Goal: Navigation & Orientation: Find specific page/section

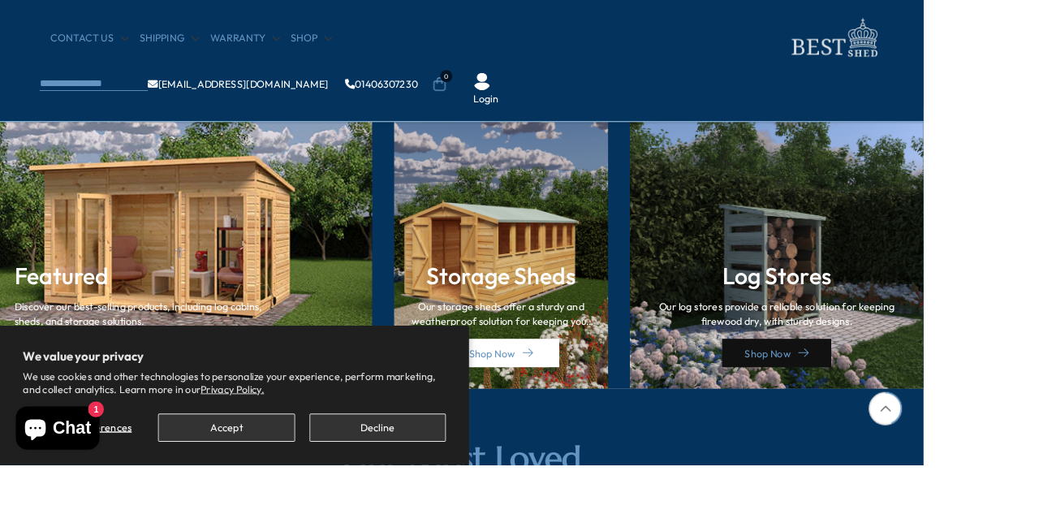
scroll to position [2280, 0]
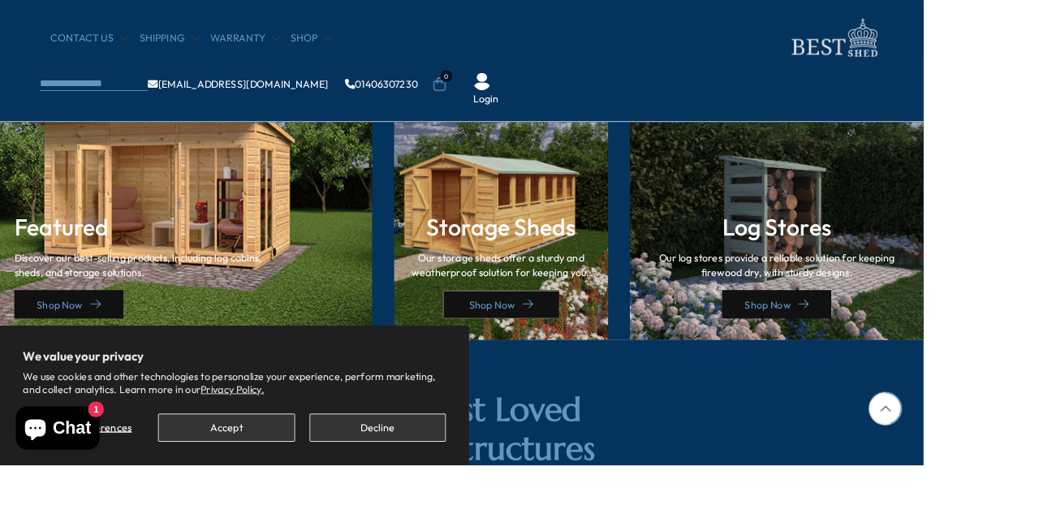
click at [566, 336] on link "Shop Now" at bounding box center [563, 342] width 131 height 32
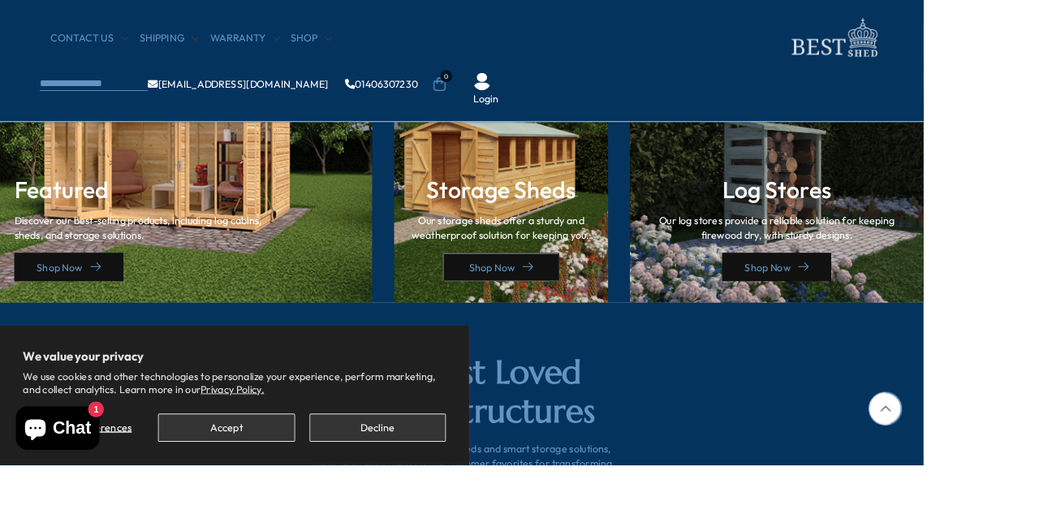
scroll to position [2405, 0]
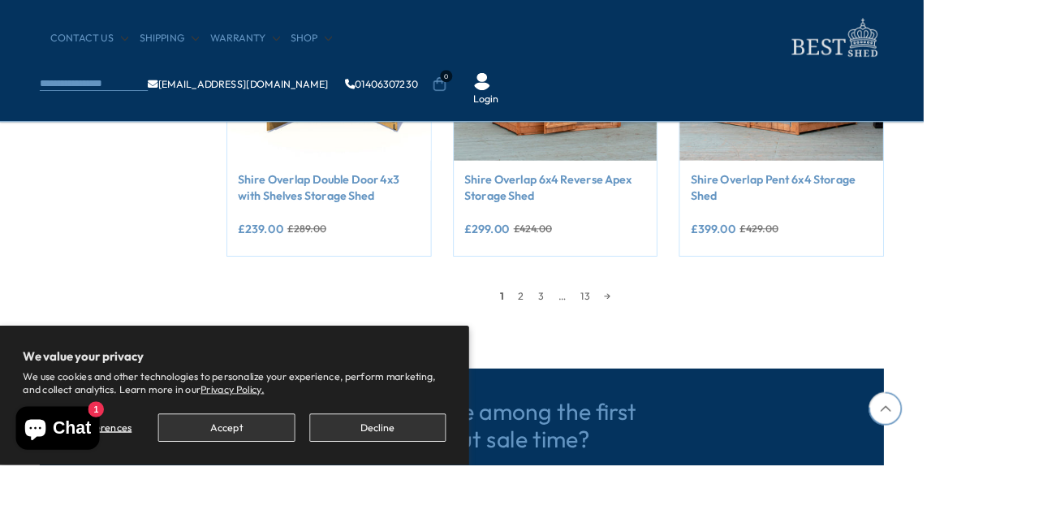
scroll to position [1516, 0]
click at [743, 338] on div "1 2 3 … 13 →" at bounding box center [624, 333] width 739 height 24
click at [658, 331] on link "13" at bounding box center [658, 333] width 27 height 24
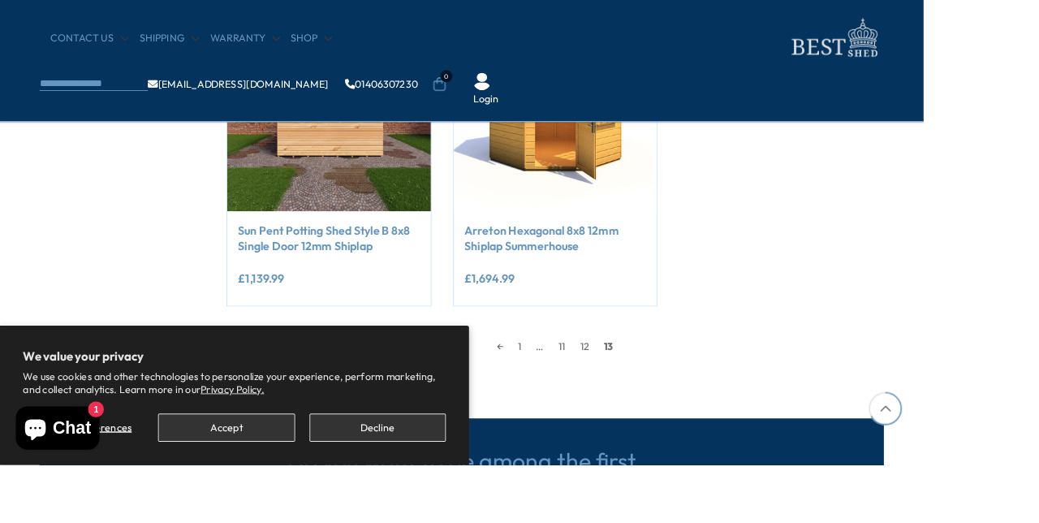
scroll to position [1107, 0]
click at [704, 389] on div "← 1 … 11 12 13" at bounding box center [624, 388] width 739 height 24
click at [691, 392] on span "13" at bounding box center [684, 388] width 27 height 24
click at [691, 396] on span "13" at bounding box center [684, 388] width 27 height 24
click at [623, 395] on link "11" at bounding box center [632, 388] width 24 height 24
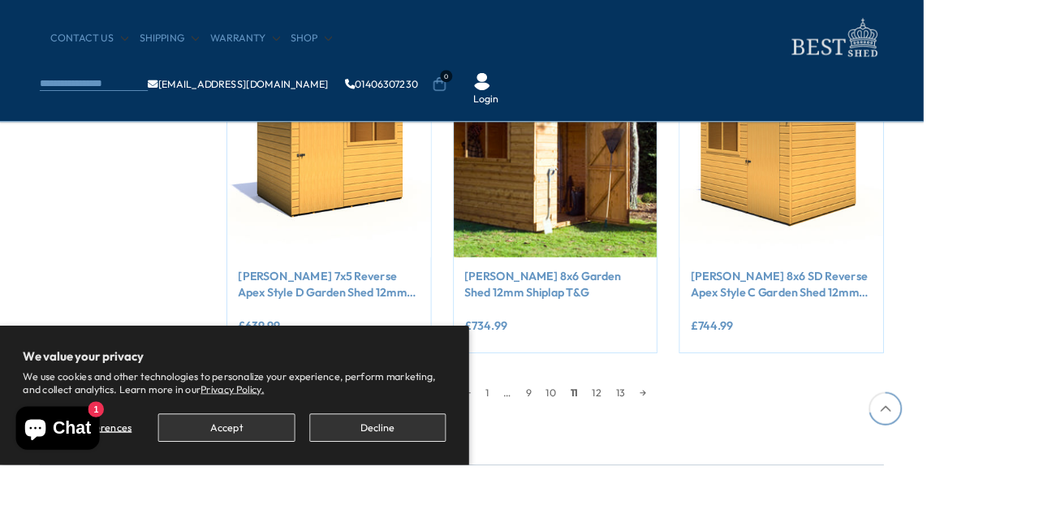
scroll to position [1414, 0]
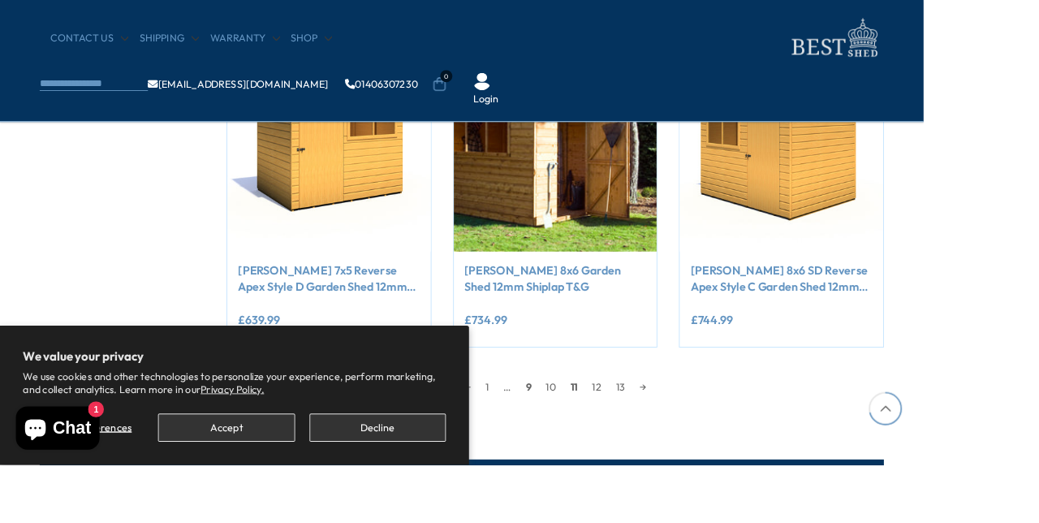
click at [592, 434] on link "9" at bounding box center [594, 435] width 23 height 24
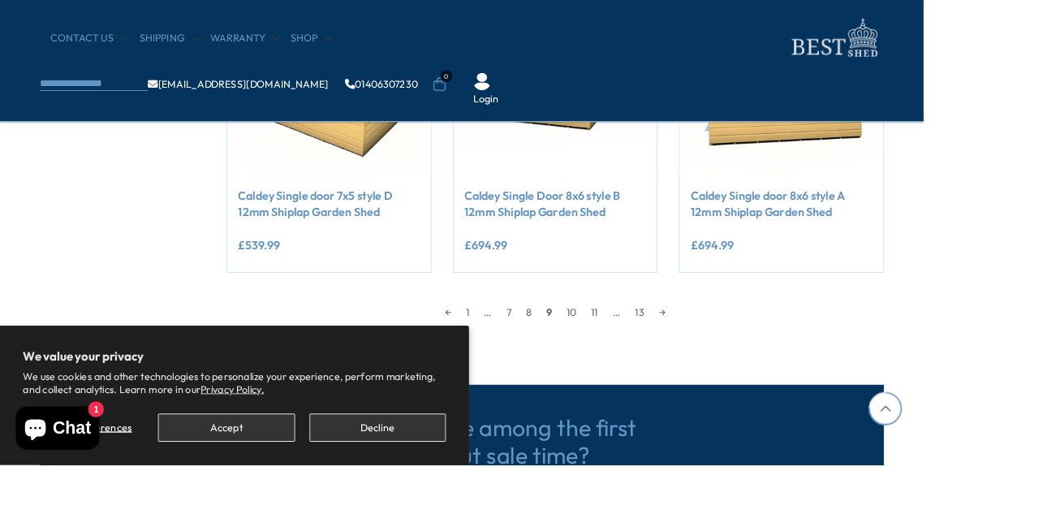
scroll to position [1498, 0]
click at [750, 354] on link "→" at bounding box center [745, 350] width 24 height 24
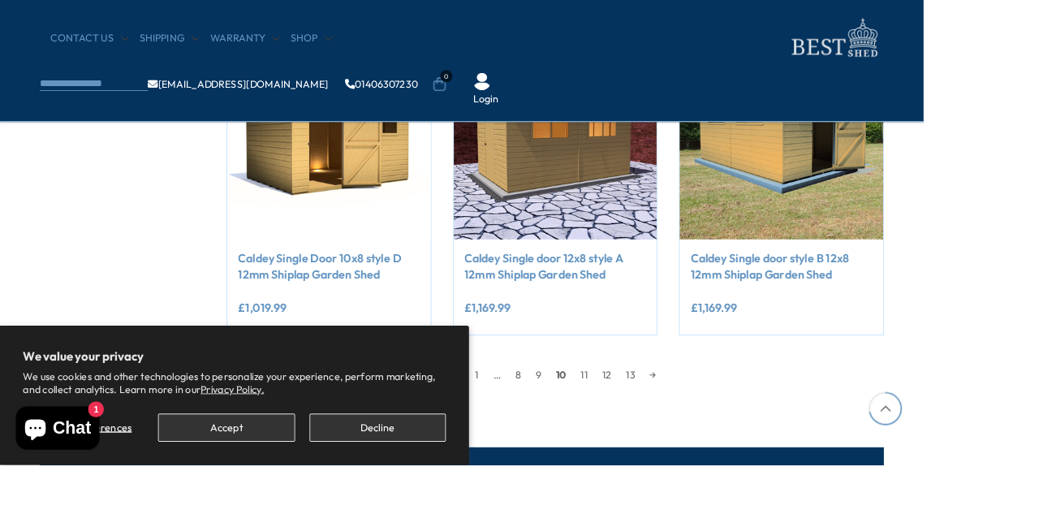
scroll to position [1426, 0]
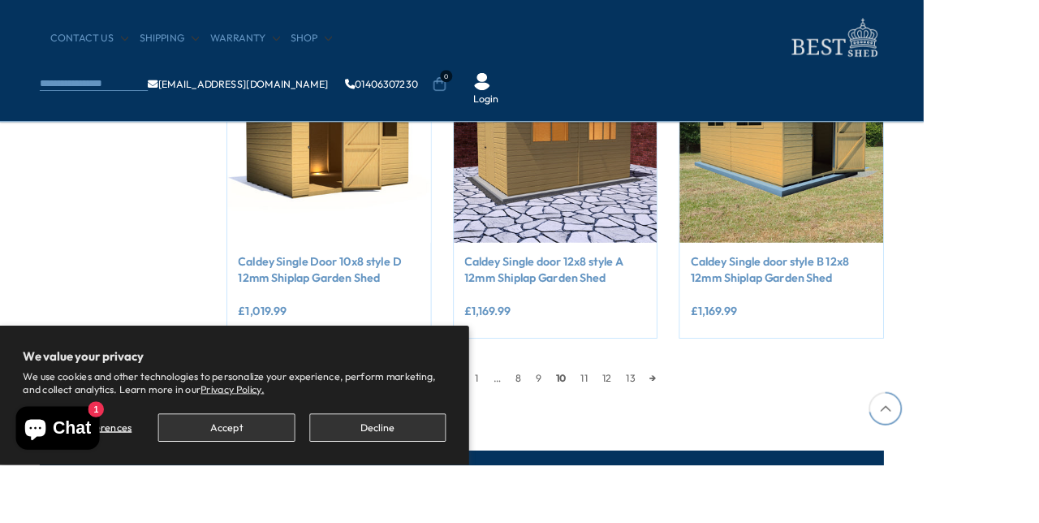
click at [738, 428] on link "→" at bounding box center [735, 425] width 24 height 24
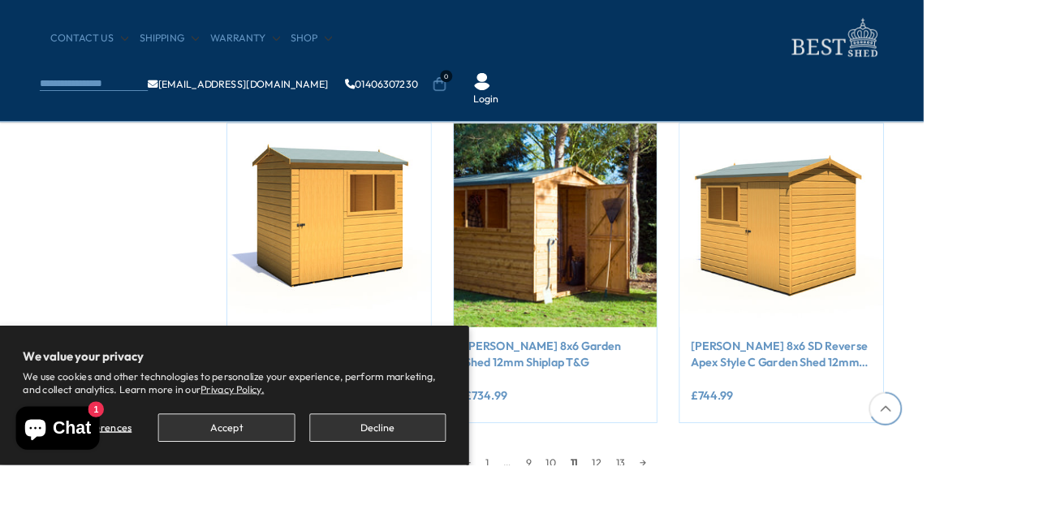
scroll to position [1329, 0]
click at [734, 519] on link "→" at bounding box center [724, 519] width 24 height 24
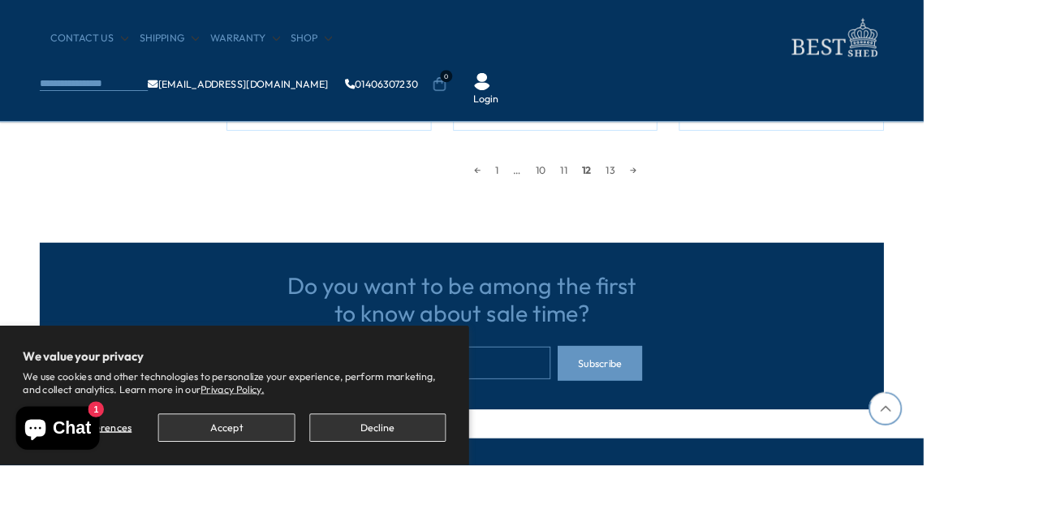
scroll to position [1633, 0]
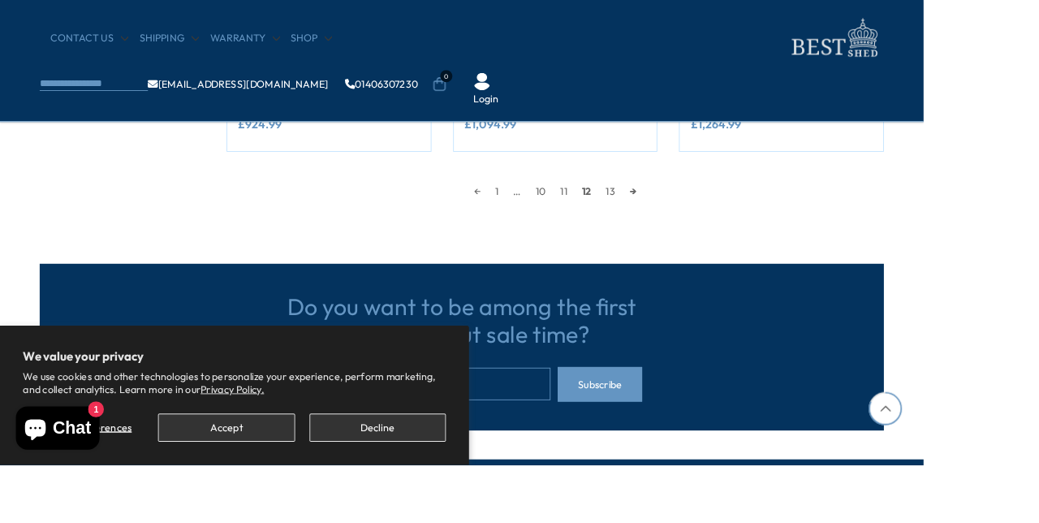
click at [718, 219] on link "→" at bounding box center [712, 215] width 24 height 24
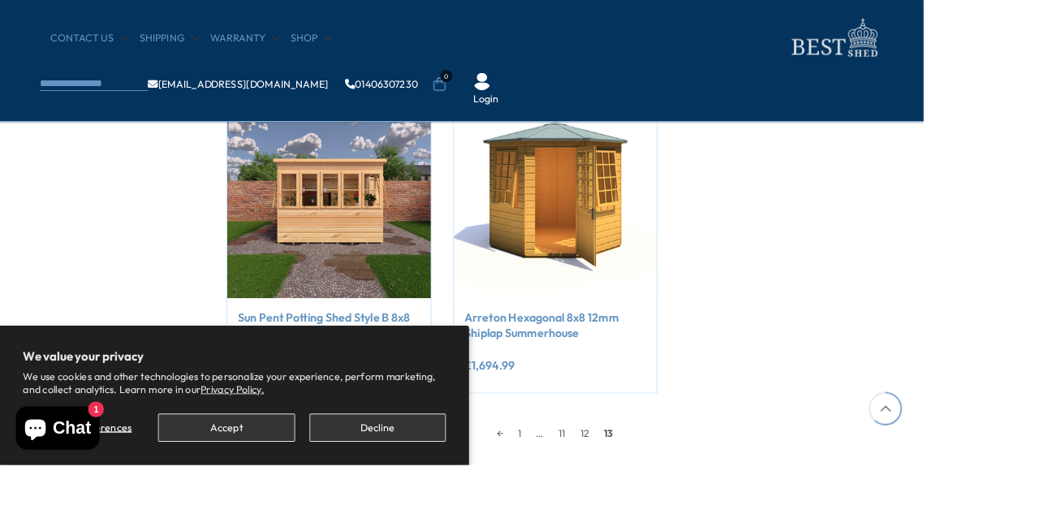
scroll to position [1006, 0]
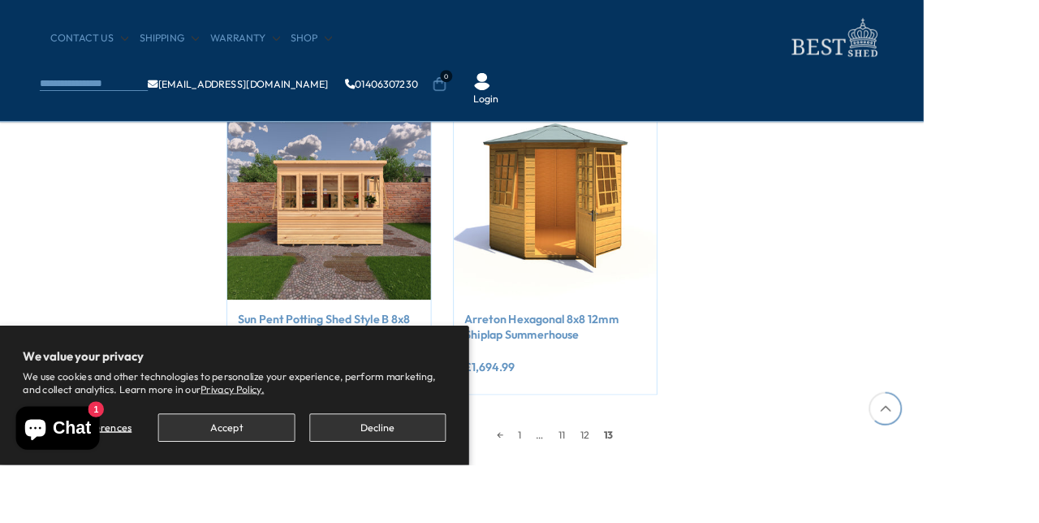
click at [613, 497] on span "…" at bounding box center [607, 488] width 25 height 24
click at [623, 488] on link "11" at bounding box center [632, 488] width 24 height 24
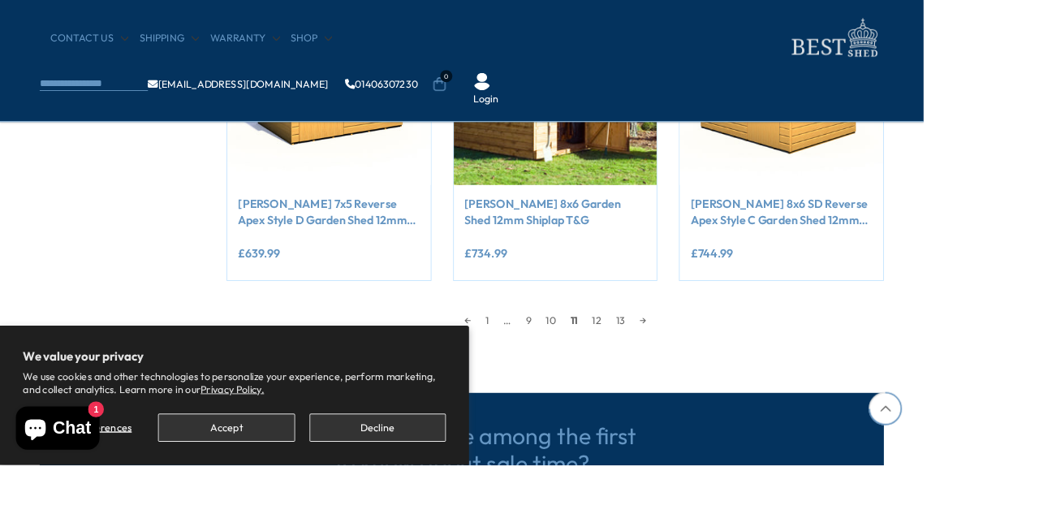
scroll to position [1485, 0]
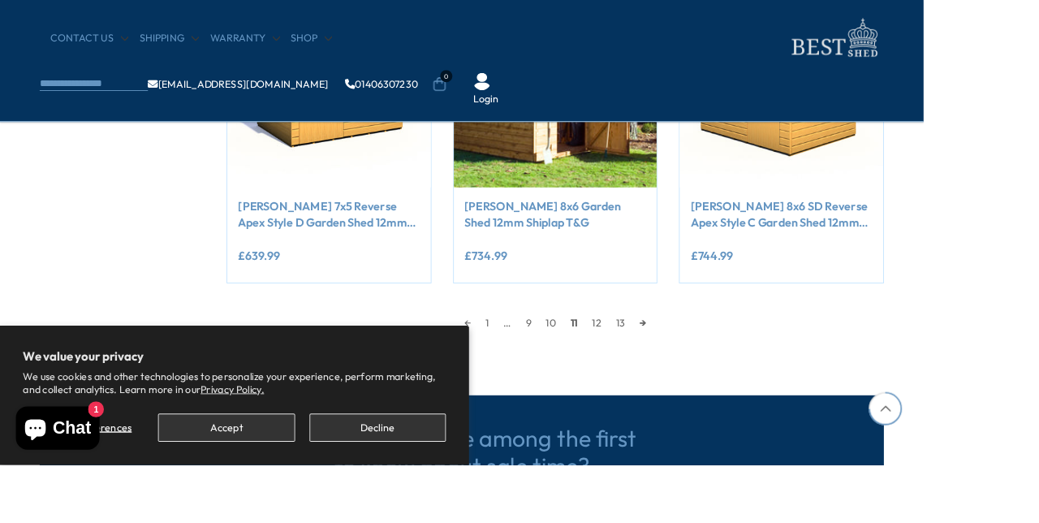
click at [724, 365] on link "→" at bounding box center [724, 363] width 24 height 24
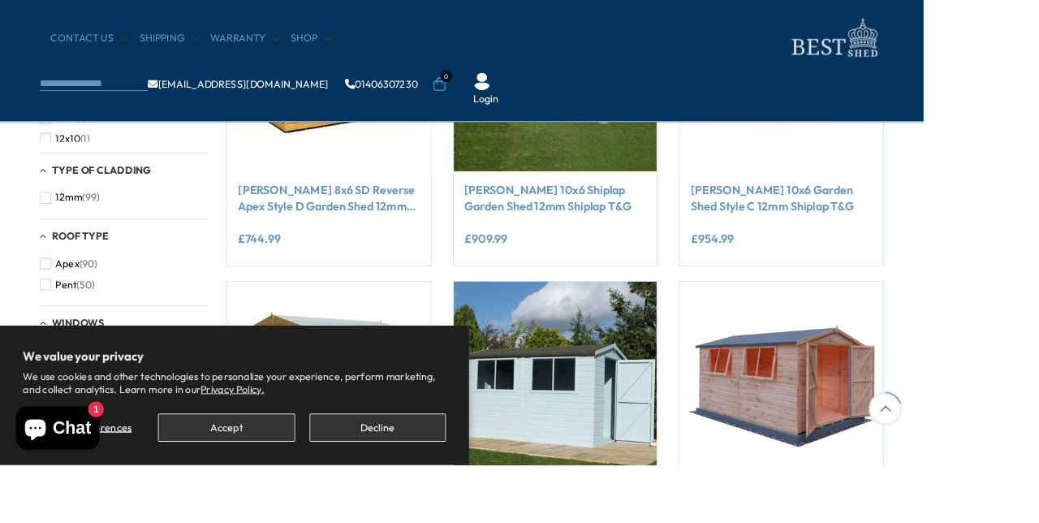
scroll to position [308, 0]
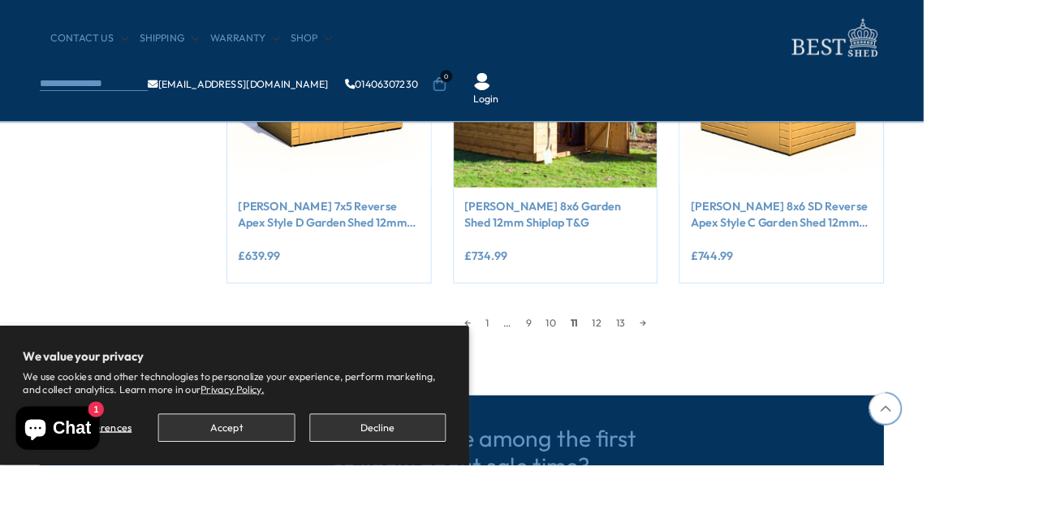
scroll to position [1485, 0]
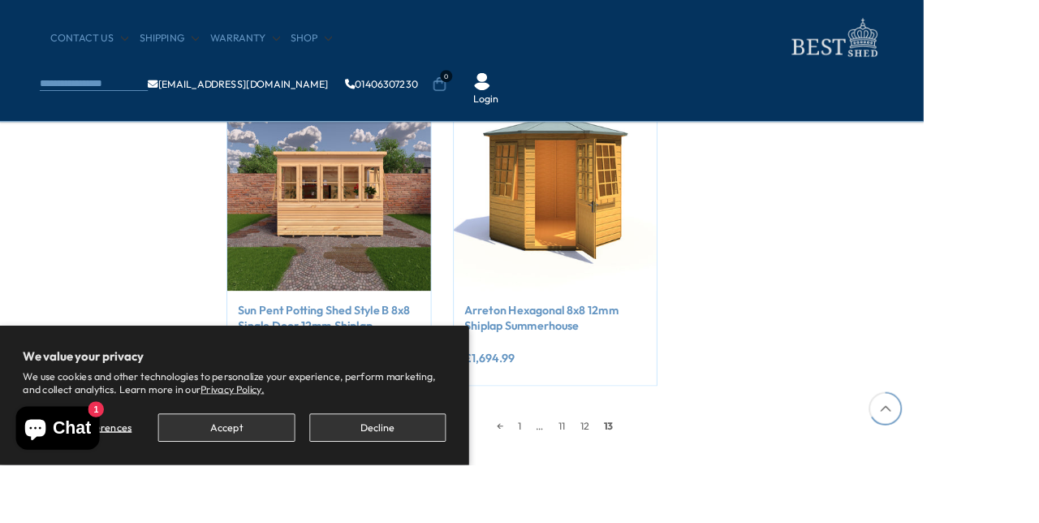
scroll to position [1006, 0]
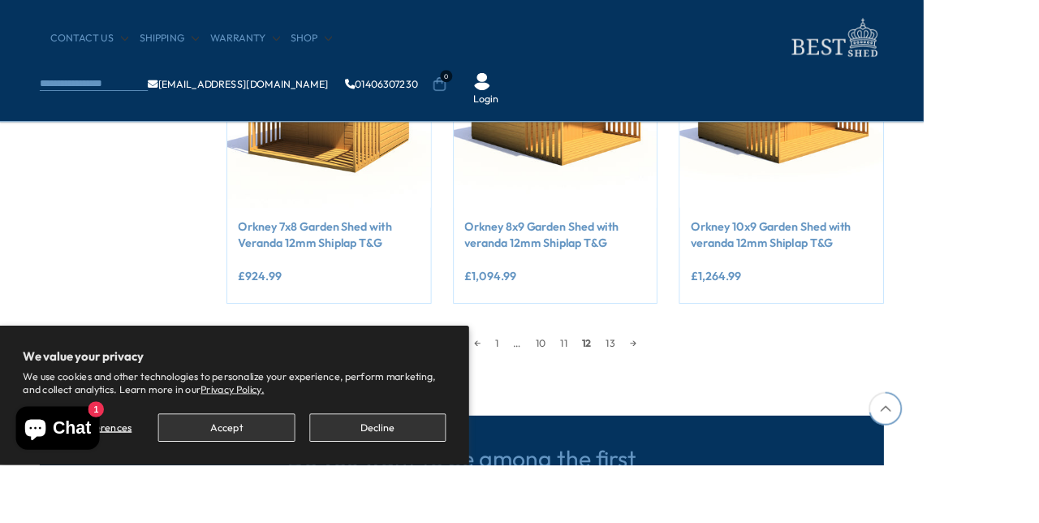
scroll to position [1508, 0]
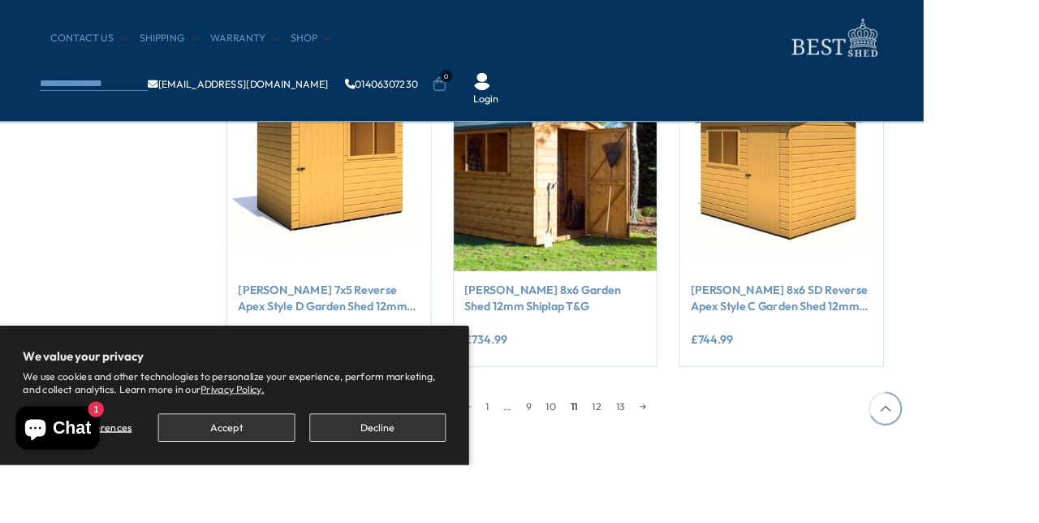
scroll to position [1329, 0]
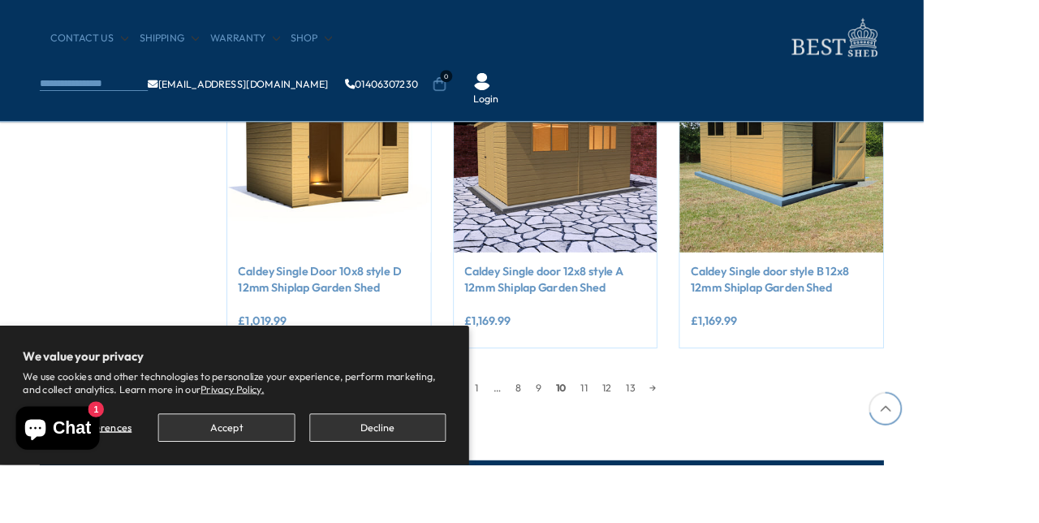
scroll to position [1423, 0]
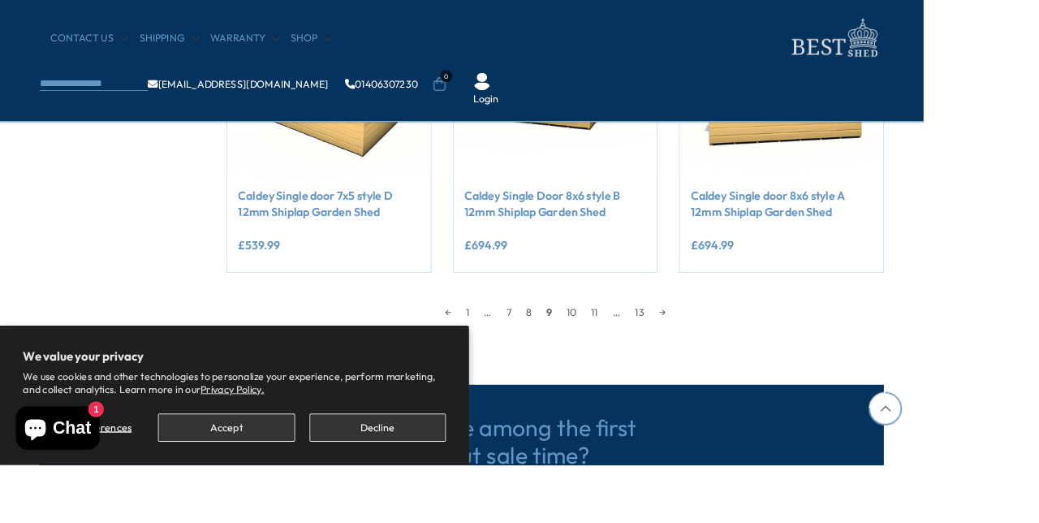
scroll to position [1498, 0]
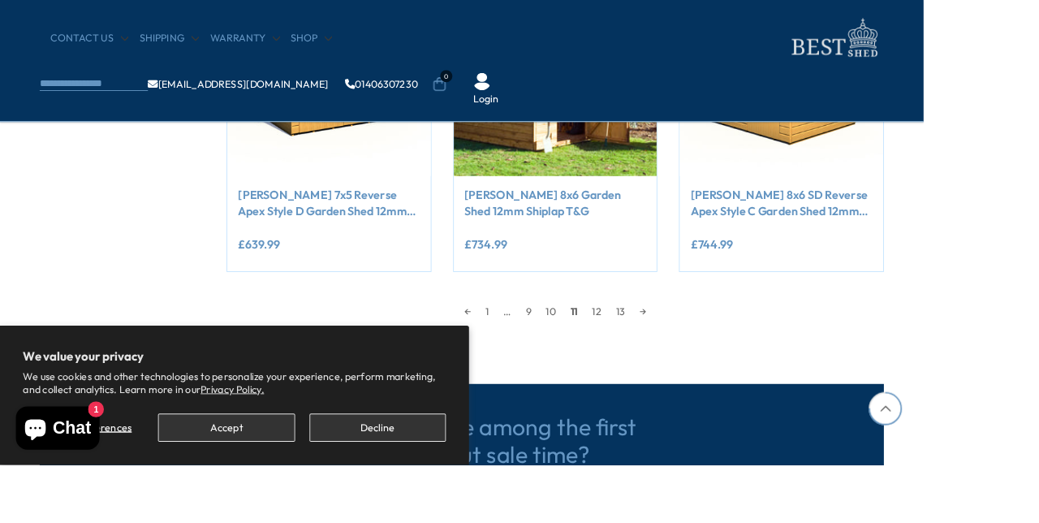
scroll to position [1414, 0]
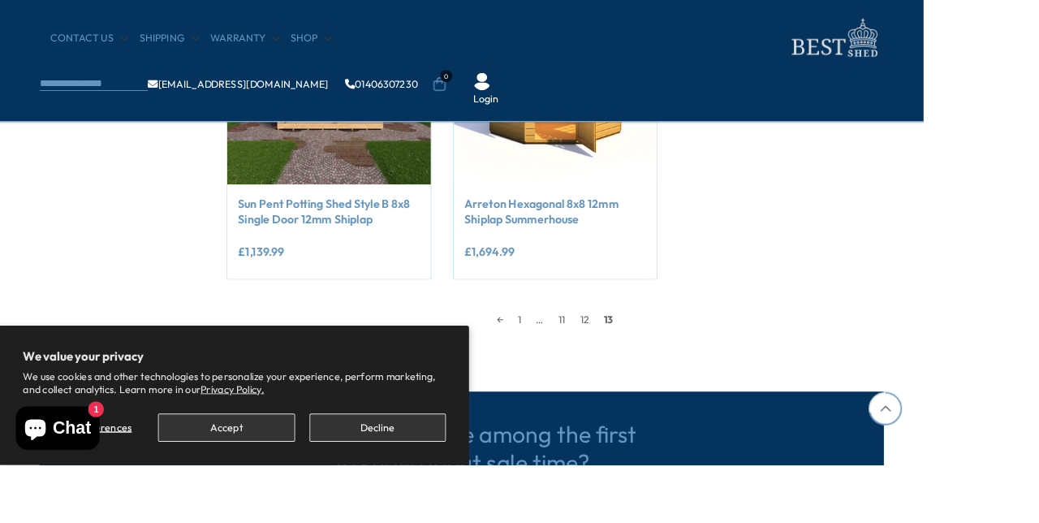
scroll to position [1107, 0]
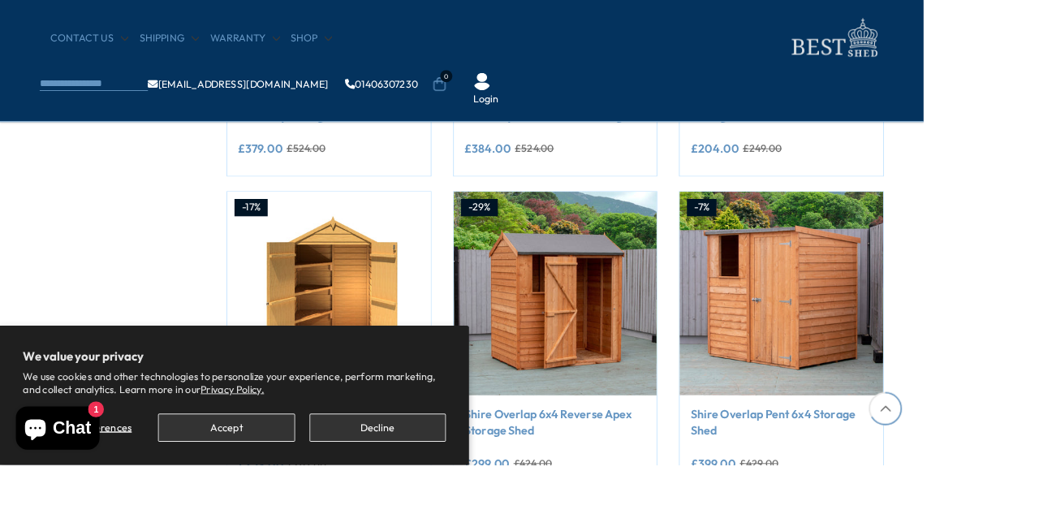
scroll to position [1508, 0]
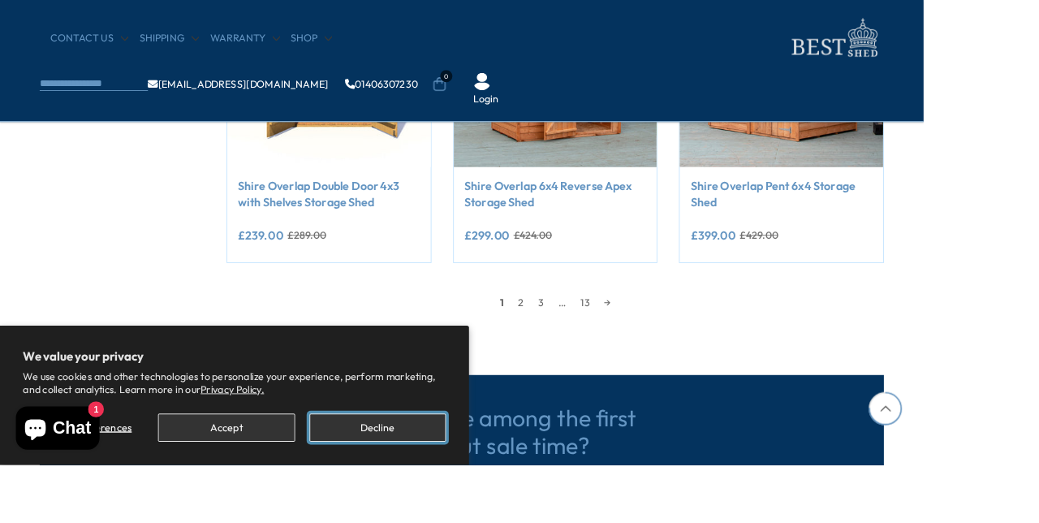
click at [427, 497] on button "Decline" at bounding box center [424, 481] width 153 height 32
